Goal: Information Seeking & Learning: Learn about a topic

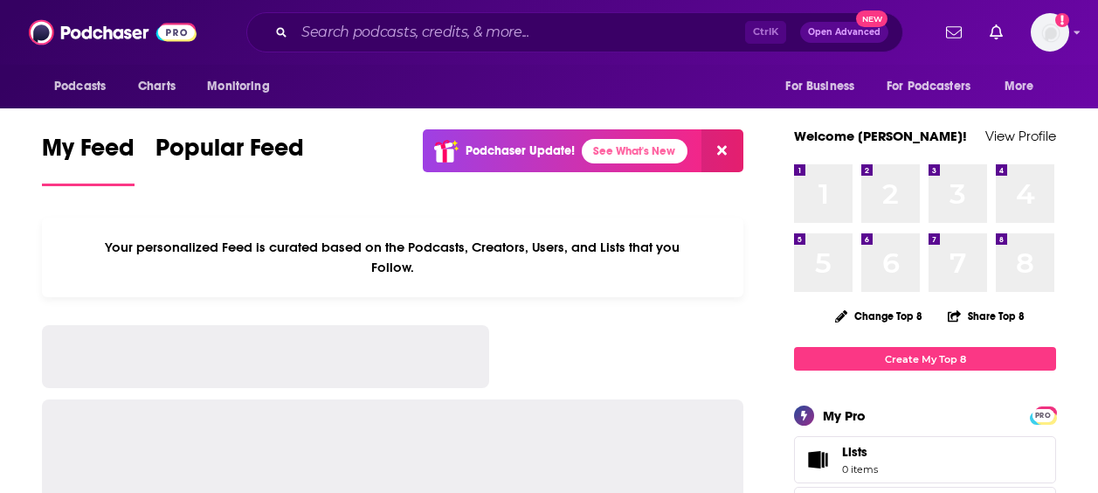
click at [379, 41] on input "Search podcasts, credits, & more..." at bounding box center [519, 32] width 451 height 28
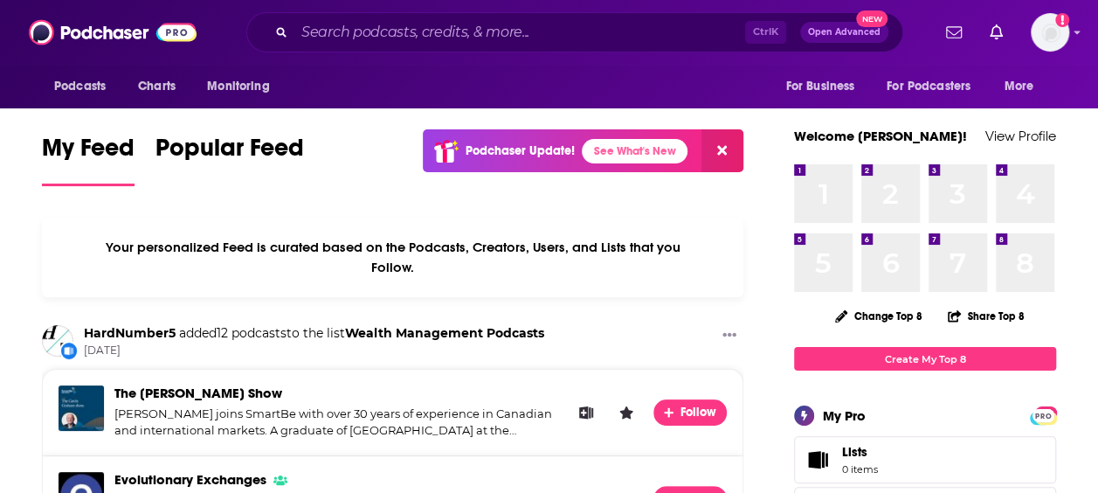
click at [397, 38] on input "Search podcasts, credits, & more..." at bounding box center [519, 32] width 451 height 28
click at [280, 32] on icon "Search podcasts, credits, & more..." at bounding box center [281, 32] width 10 height 10
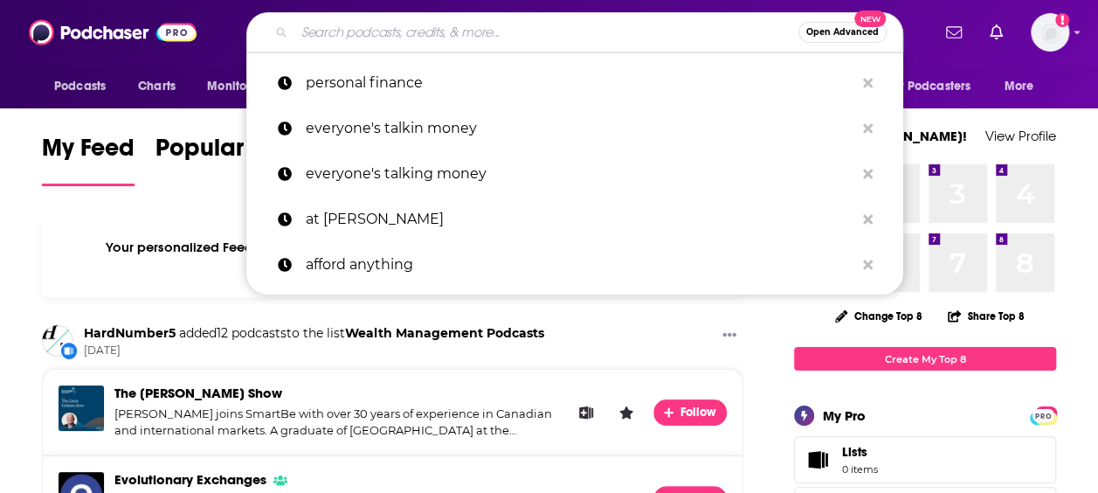
click at [348, 31] on input "Search podcasts, credits, & more..." at bounding box center [546, 32] width 504 height 28
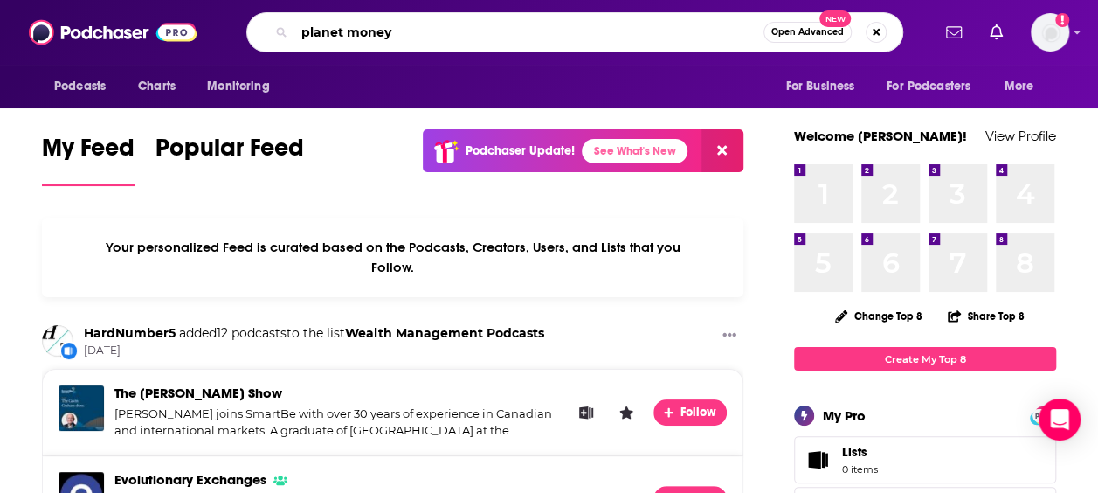
type input "planet money"
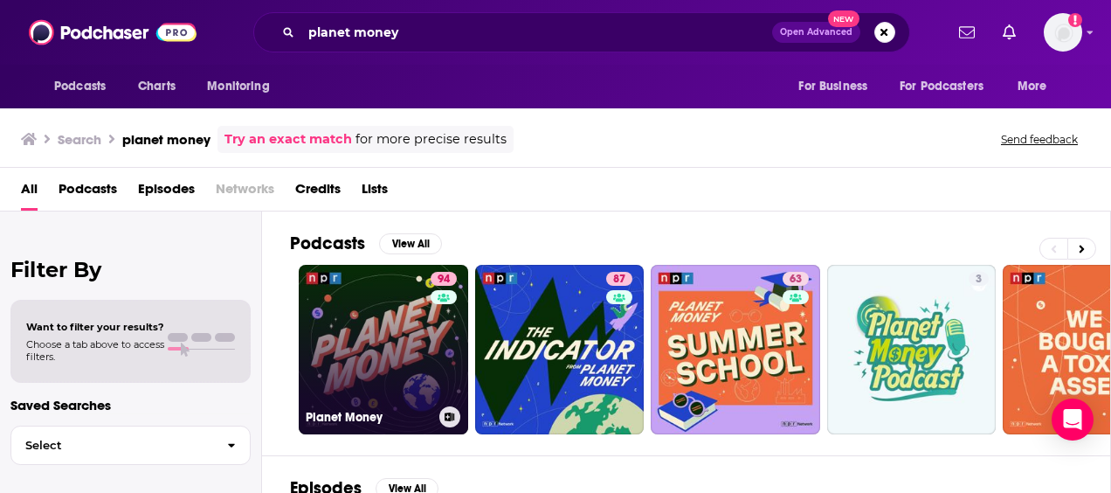
click at [421, 310] on link "94 Planet Money" at bounding box center [383, 349] width 169 height 169
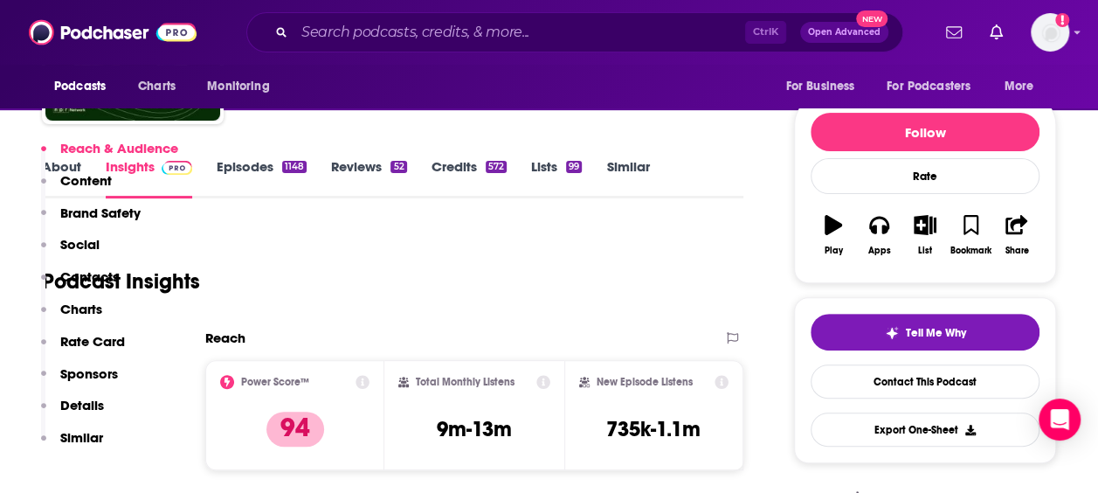
scroll to position [349, 0]
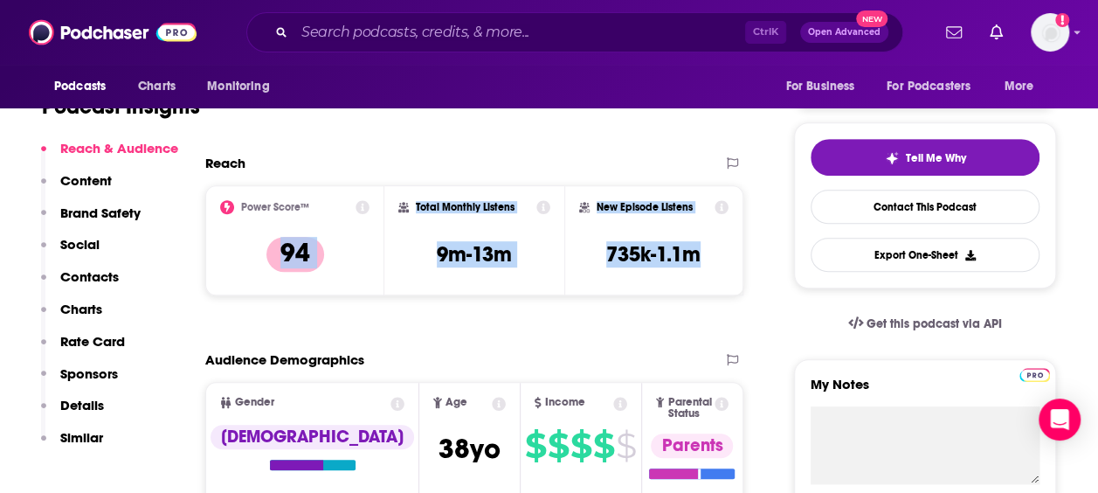
drag, startPoint x: 720, startPoint y: 257, endPoint x: 253, endPoint y: 241, distance: 466.8
click at [253, 241] on div "Power Score™ 94 Total Monthly Listens 9m-13m New Episode Listens 735k-1.1m" at bounding box center [474, 240] width 538 height 110
click at [701, 261] on h3 "735k-1.1m" at bounding box center [653, 254] width 94 height 26
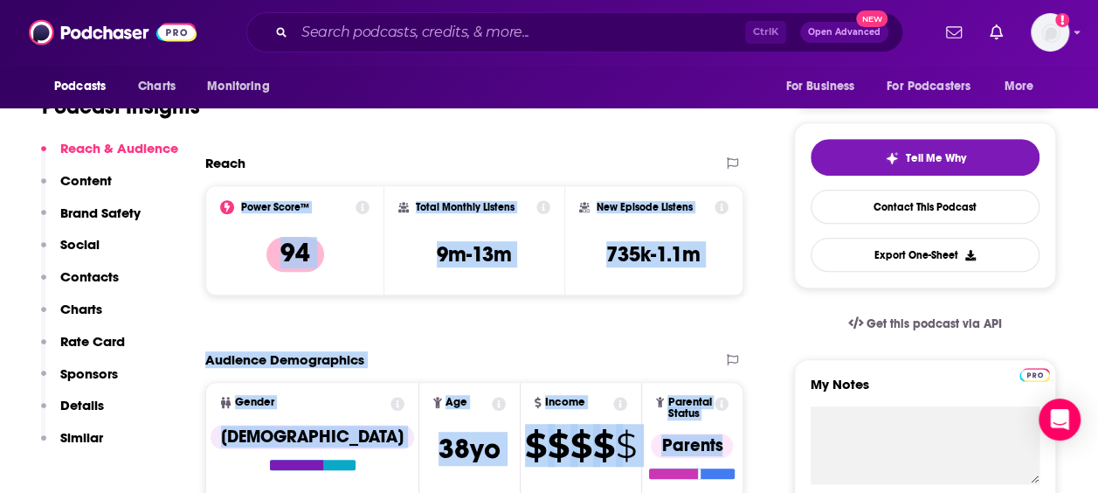
drag, startPoint x: 727, startPoint y: 447, endPoint x: 201, endPoint y: 211, distance: 576.8
copy div "Power Score™ 94 Total Monthly Listens 9m-13m New Episode Listens 735k-1.1m Expo…"
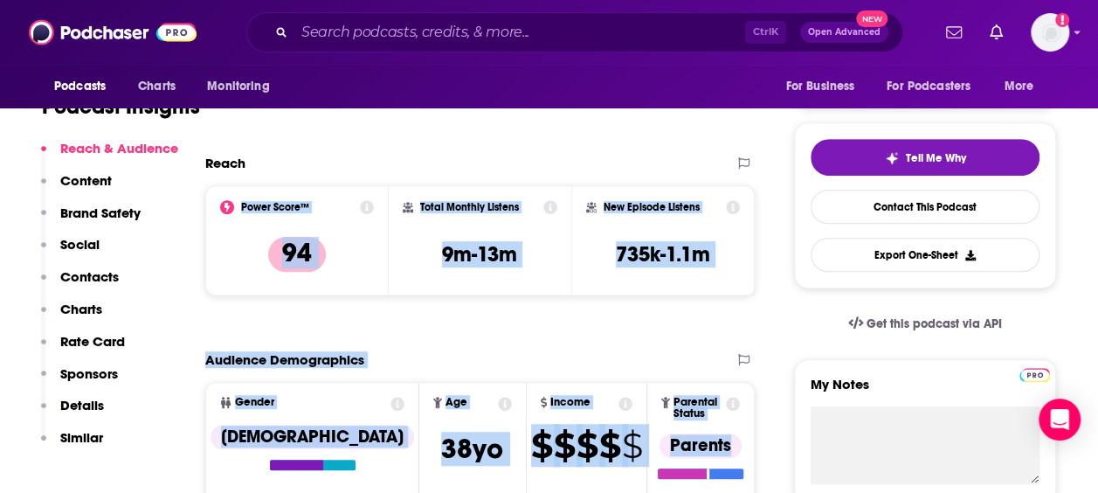
scroll to position [175, 0]
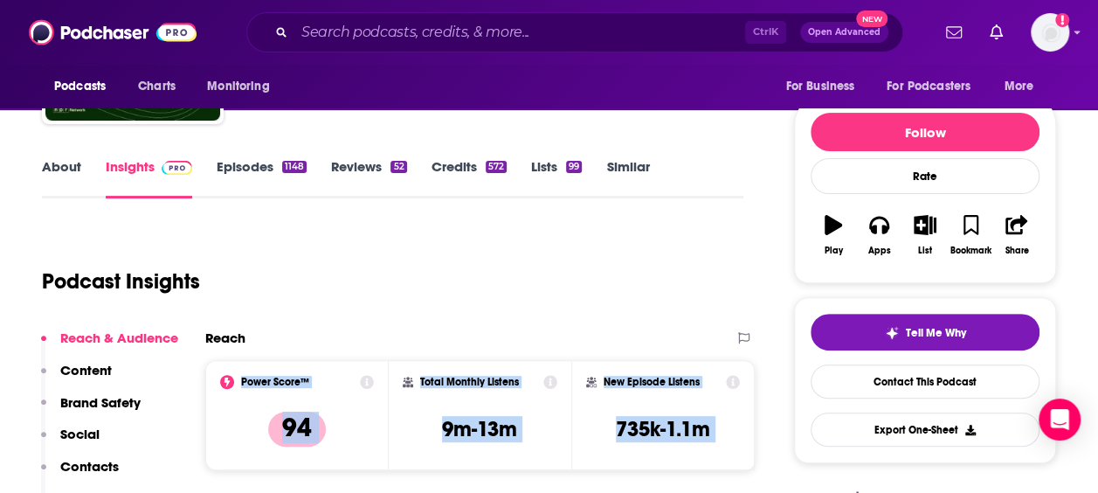
click at [226, 168] on link "Episodes 1148" at bounding box center [262, 178] width 90 height 40
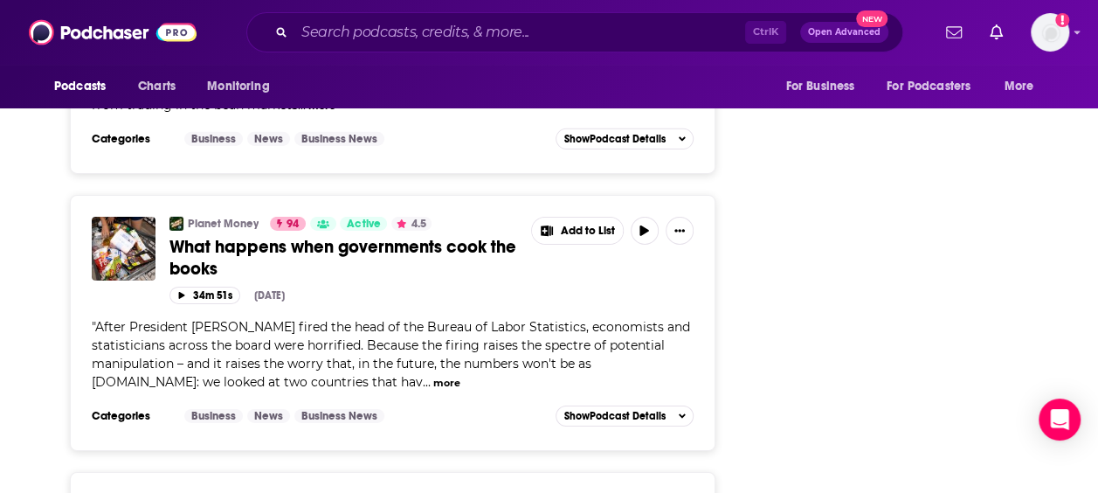
scroll to position [2883, 0]
